Goal: Task Accomplishment & Management: Use online tool/utility

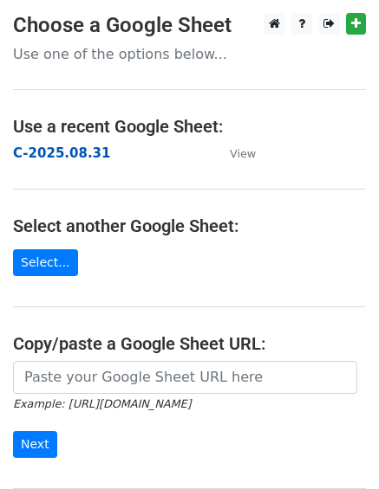
click at [60, 156] on strong "C-2025.08.31" at bounding box center [61, 154] width 97 height 16
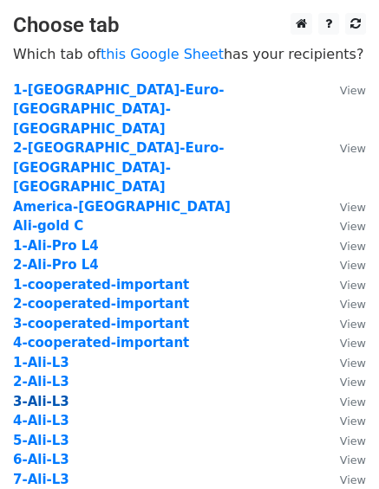
click at [41, 394] on strong "3-Ali-L3" at bounding box center [41, 402] width 56 height 16
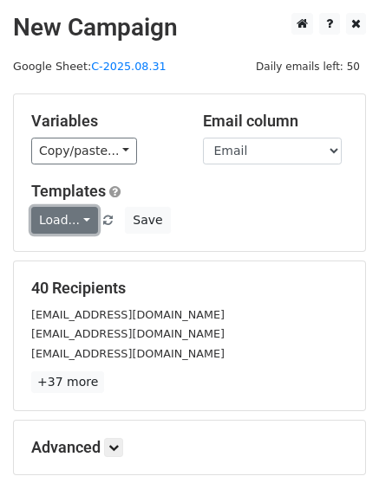
click at [73, 221] on link "Load..." at bounding box center [64, 220] width 67 height 27
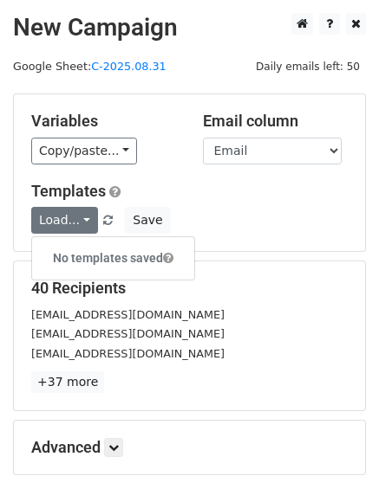
click at [280, 215] on div "Load... No templates saved Save" at bounding box center [189, 220] width 342 height 27
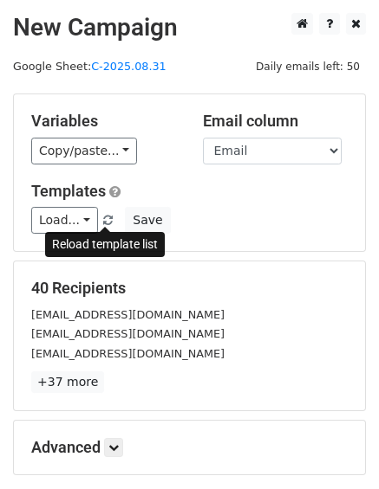
click at [107, 219] on span at bounding box center [108, 221] width 10 height 11
click at [103, 221] on span at bounding box center [108, 221] width 10 height 11
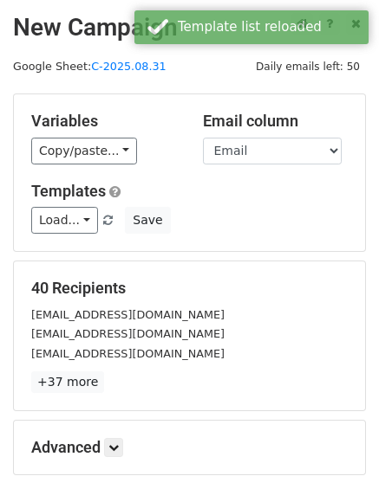
click at [268, 219] on div "Load... No templates saved Save" at bounding box center [189, 220] width 342 height 27
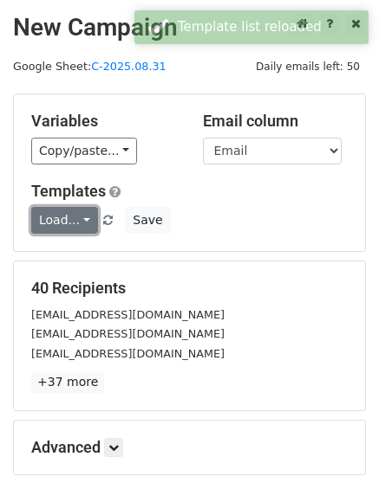
click at [68, 223] on link "Load..." at bounding box center [64, 220] width 67 height 27
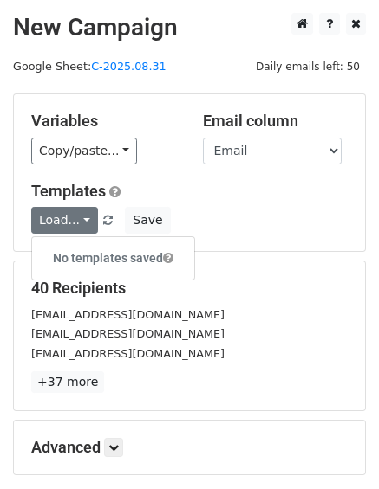
click at [273, 210] on div "Load... No templates saved Save" at bounding box center [189, 220] width 342 height 27
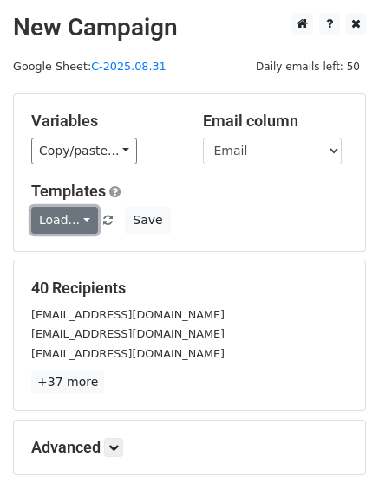
click at [76, 223] on link "Load..." at bounding box center [64, 220] width 67 height 27
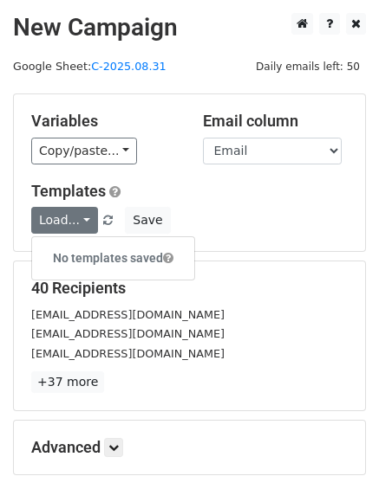
click at [94, 252] on h6 "No templates saved" at bounding box center [113, 258] width 162 height 29
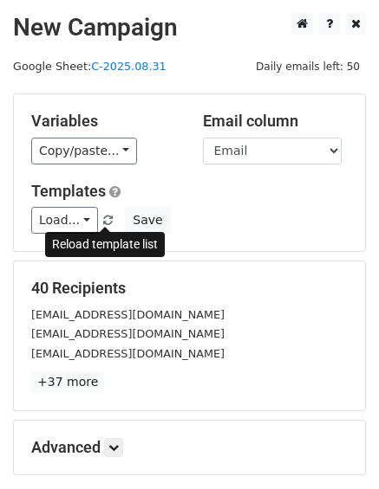
click at [103, 222] on span at bounding box center [108, 221] width 10 height 11
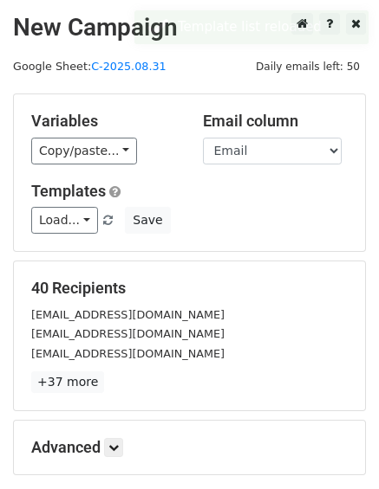
click at [257, 216] on div "Load... No templates saved Save" at bounding box center [189, 220] width 342 height 27
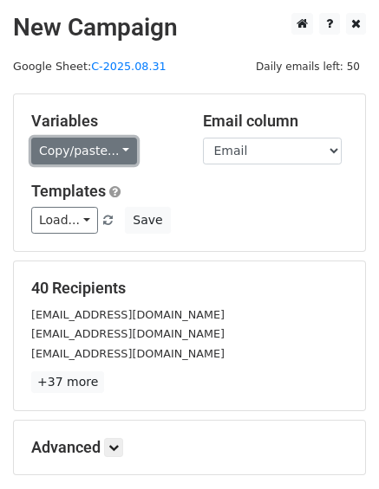
click at [113, 152] on link "Copy/paste..." at bounding box center [84, 151] width 106 height 27
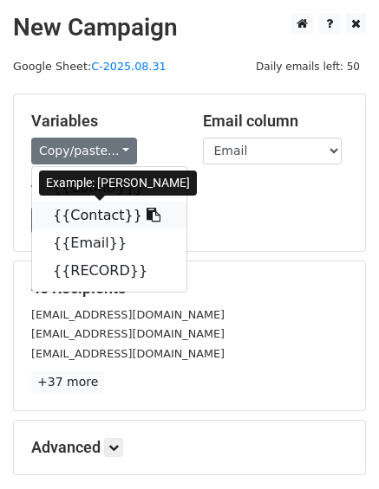
click at [101, 208] on link "{{Contact}}" at bounding box center [109, 216] width 154 height 28
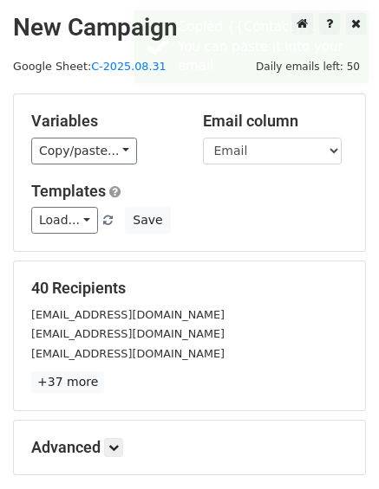
click at [256, 223] on div "Load... No templates saved Save" at bounding box center [189, 220] width 342 height 27
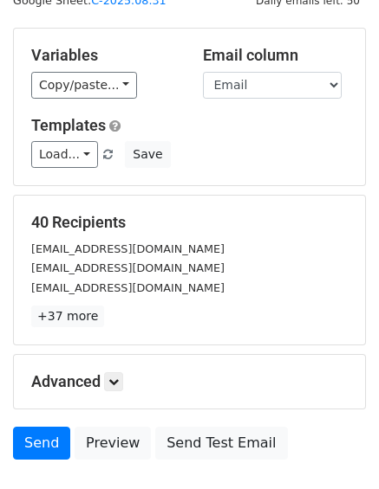
scroll to position [173, 0]
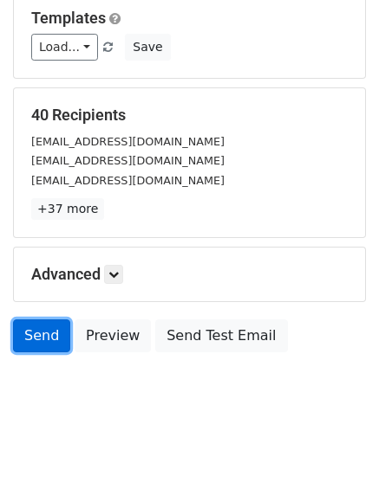
click at [23, 340] on link "Send" at bounding box center [41, 336] width 57 height 33
